Goal: Task Accomplishment & Management: Manage account settings

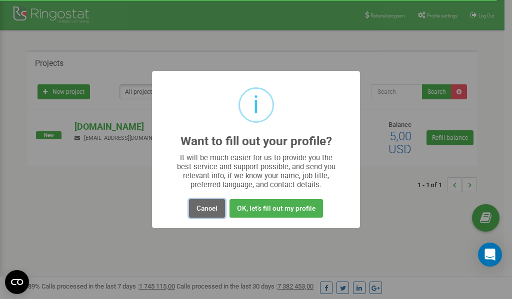
click at [202, 205] on button "Cancel" at bounding box center [207, 208] width 36 height 18
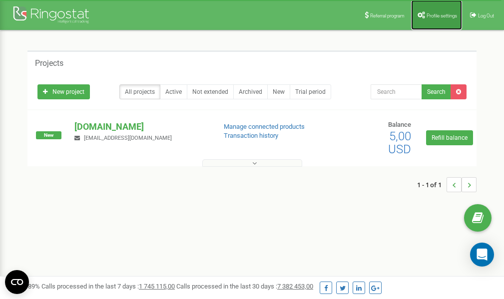
click at [429, 18] on link "Profile settings" at bounding box center [436, 15] width 51 height 30
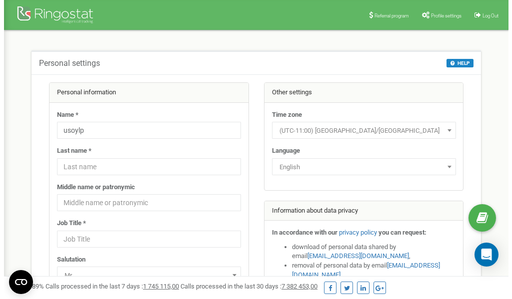
scroll to position [50, 0]
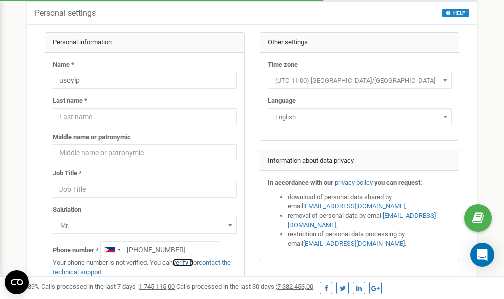
click at [187, 263] on link "verify it" at bounding box center [183, 262] width 20 height 7
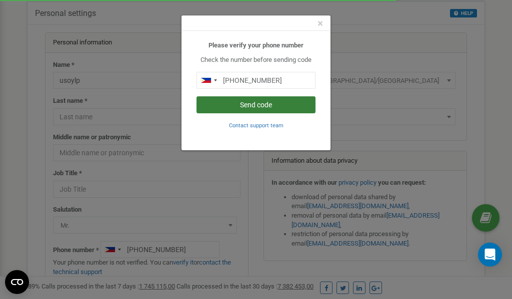
click at [250, 102] on button "Send code" at bounding box center [255, 104] width 119 height 17
